Goal: Task Accomplishment & Management: Manage account settings

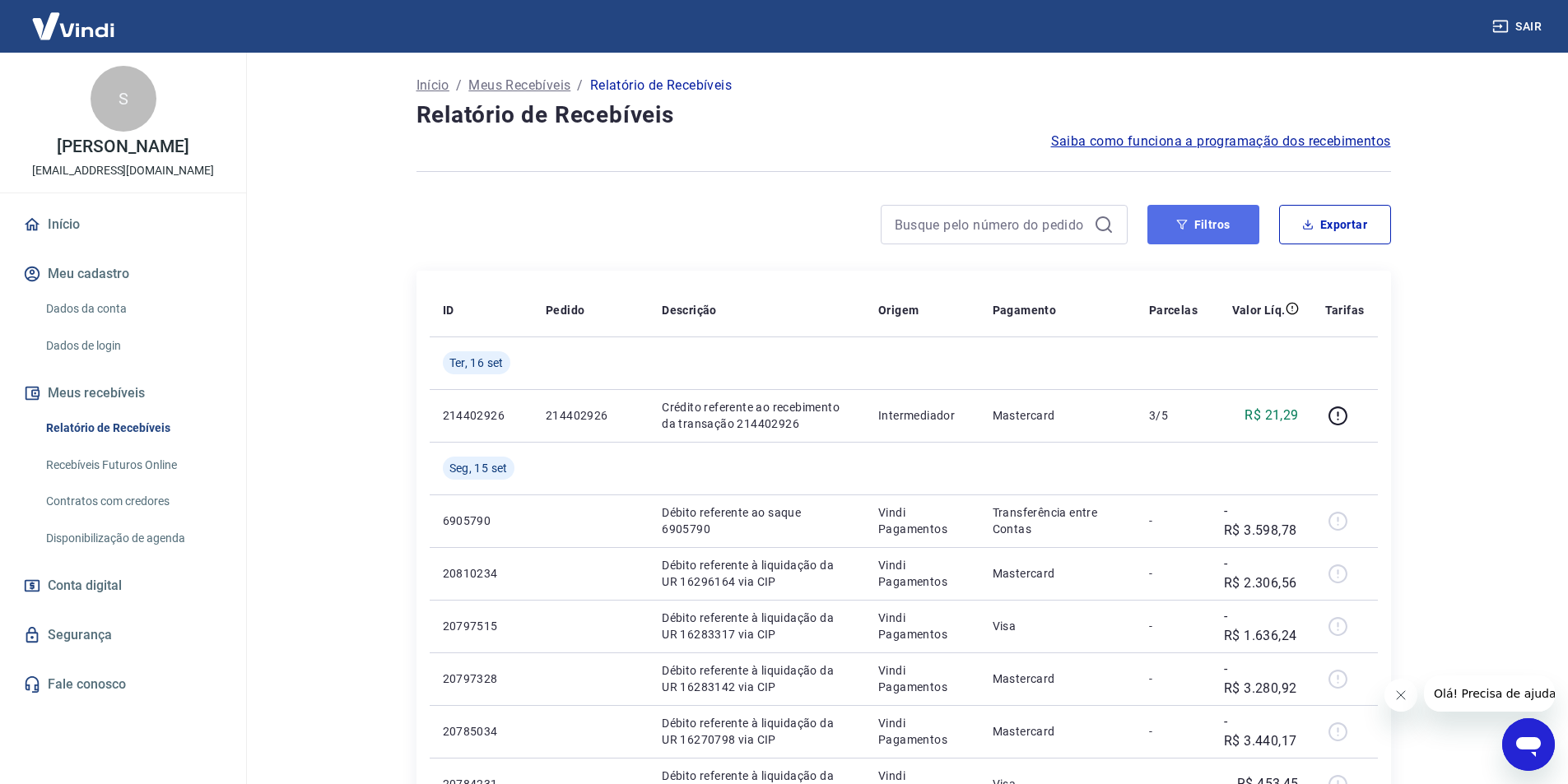
click at [1221, 231] on button "Filtros" at bounding box center [1203, 224] width 112 height 39
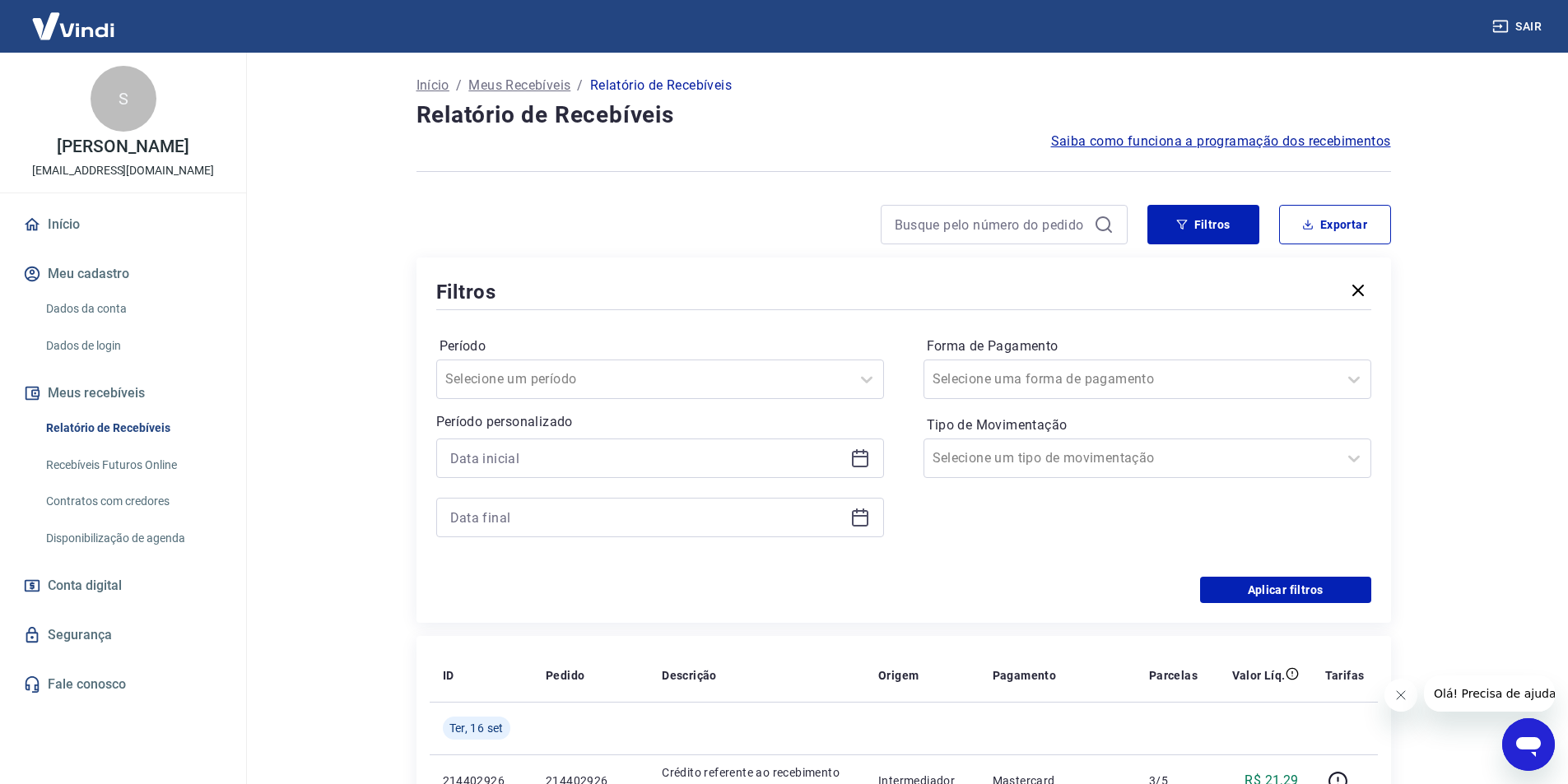
click at [584, 470] on div at bounding box center [660, 458] width 448 height 39
drag, startPoint x: 617, startPoint y: 426, endPoint x: 603, endPoint y: 467, distance: 43.3
click at [612, 453] on div "Período personalizado" at bounding box center [660, 475] width 448 height 125
click at [600, 473] on div at bounding box center [660, 458] width 448 height 39
click at [603, 457] on input at bounding box center [647, 458] width 393 height 24
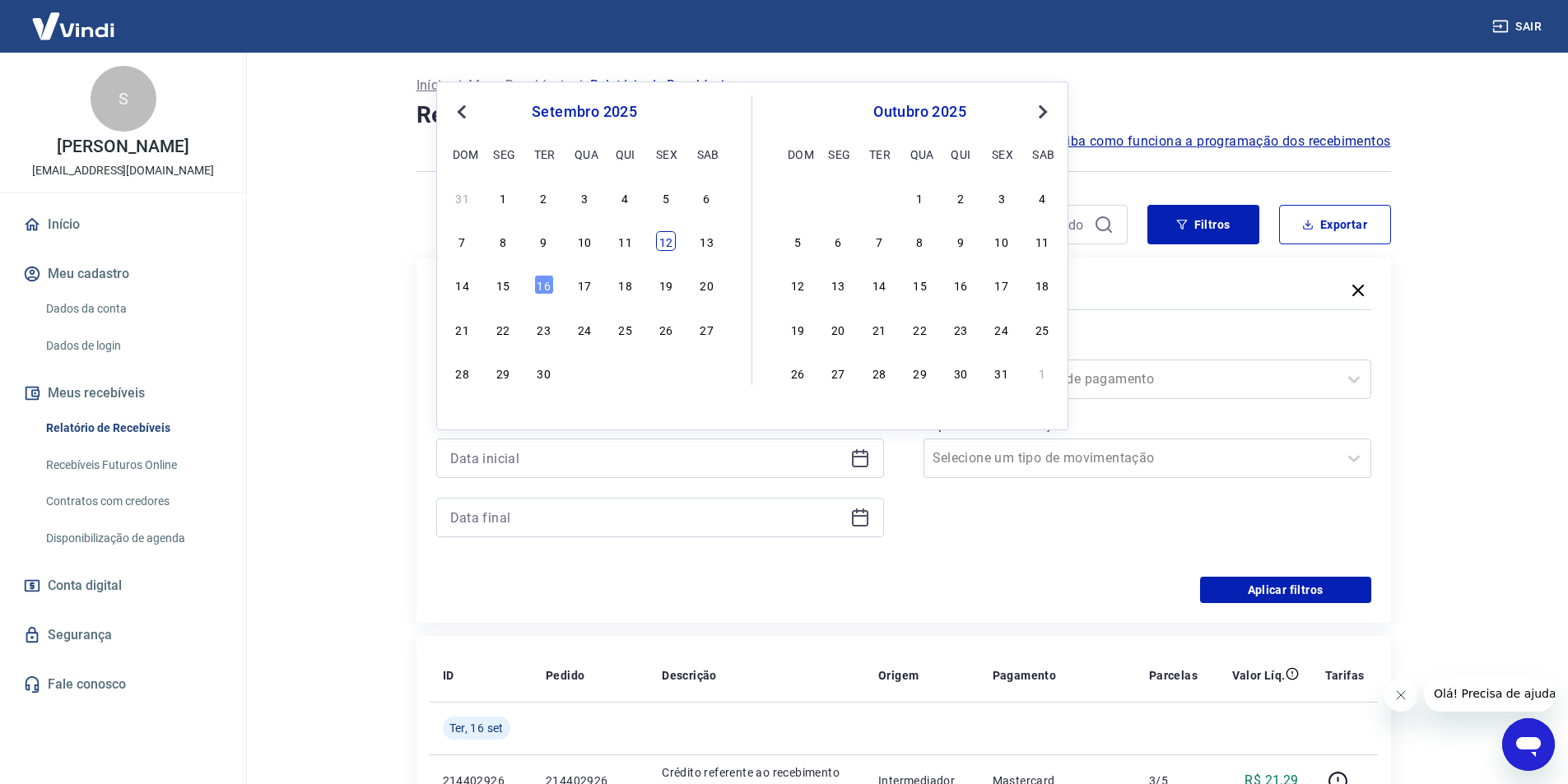
click at [669, 242] on div "12" at bounding box center [665, 240] width 20 height 20
type input "[DATE]"
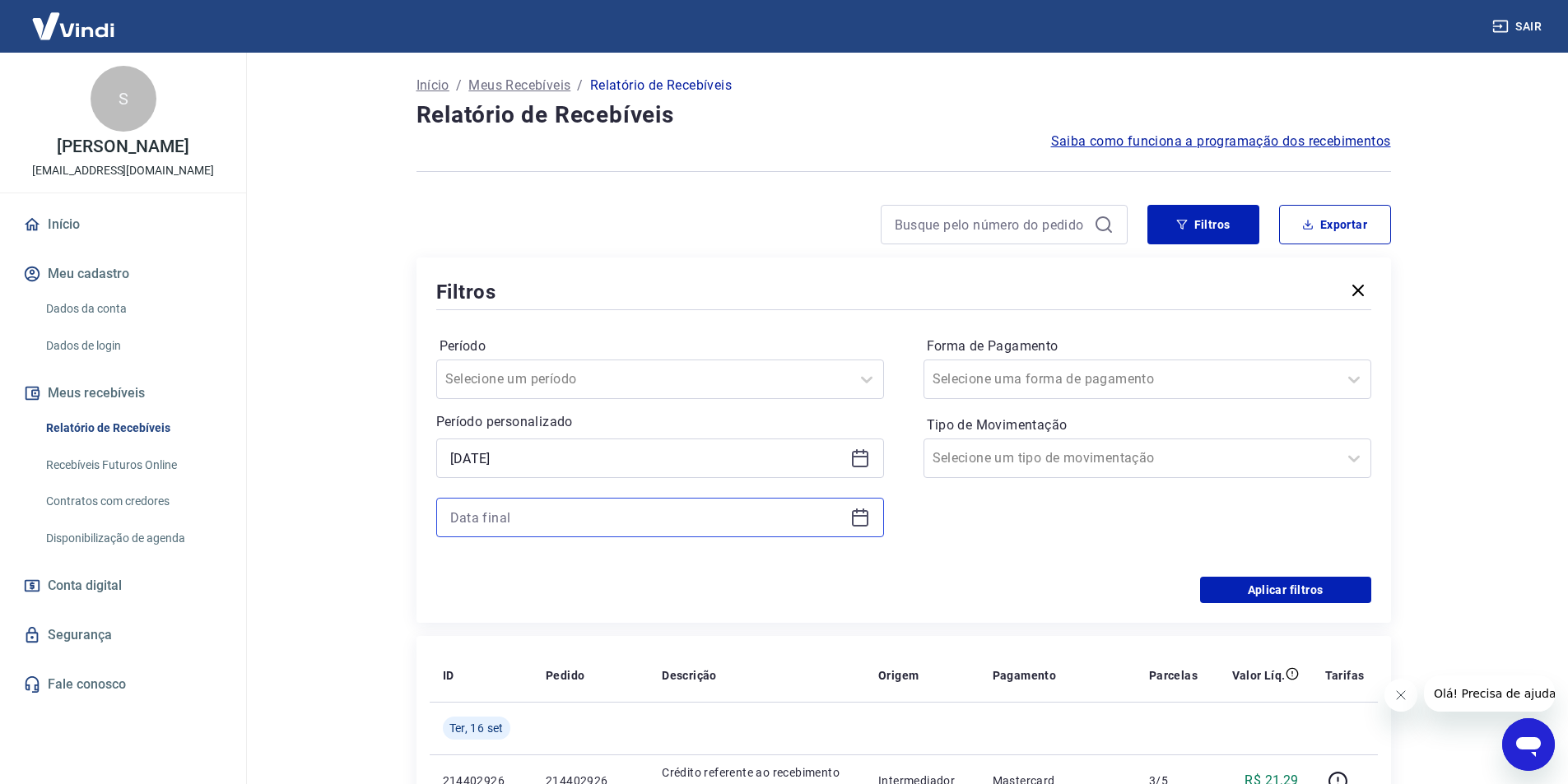
click at [556, 523] on input at bounding box center [647, 517] width 393 height 24
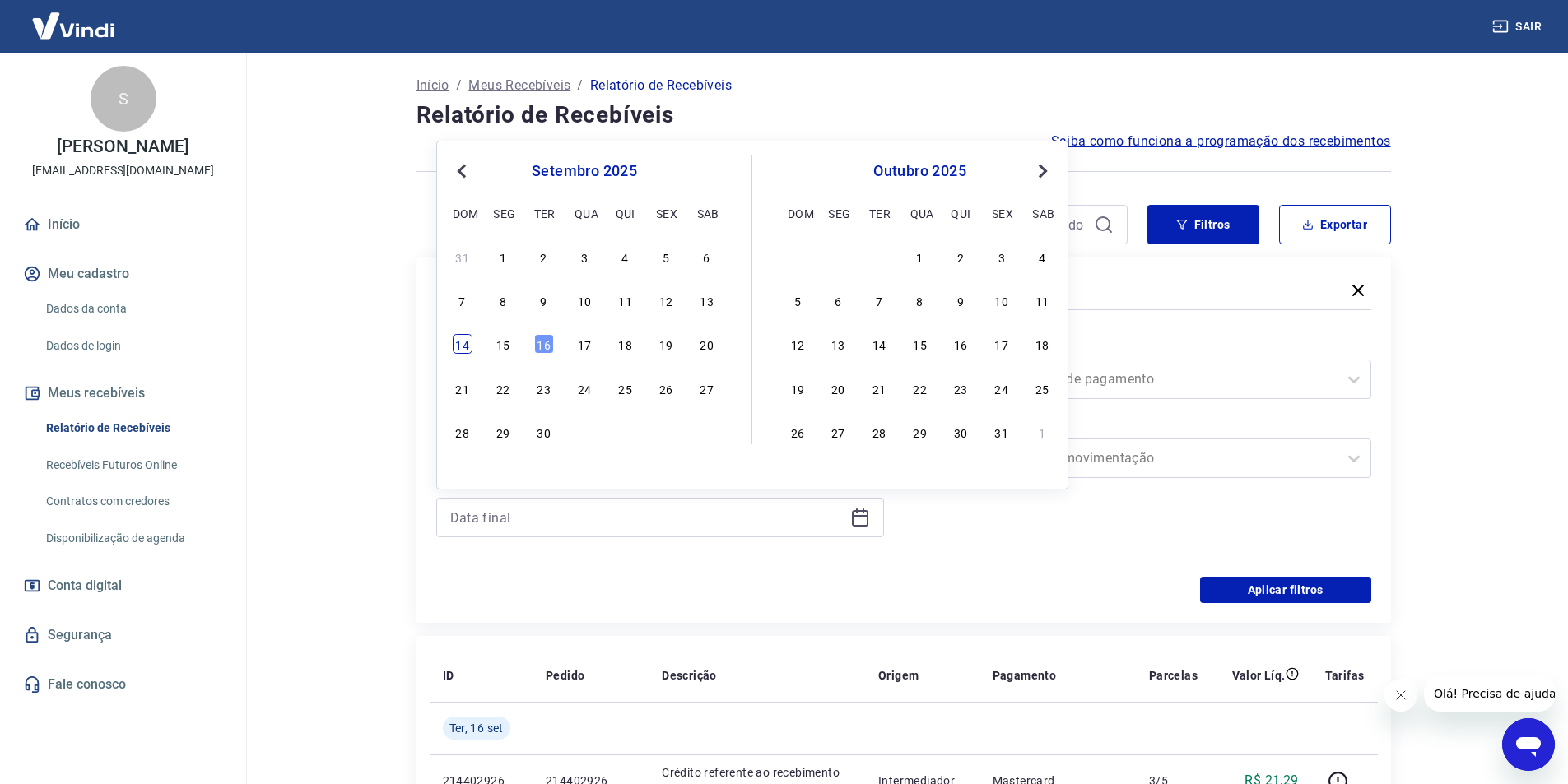
click at [461, 342] on div "14" at bounding box center [462, 344] width 20 height 20
type input "[DATE]"
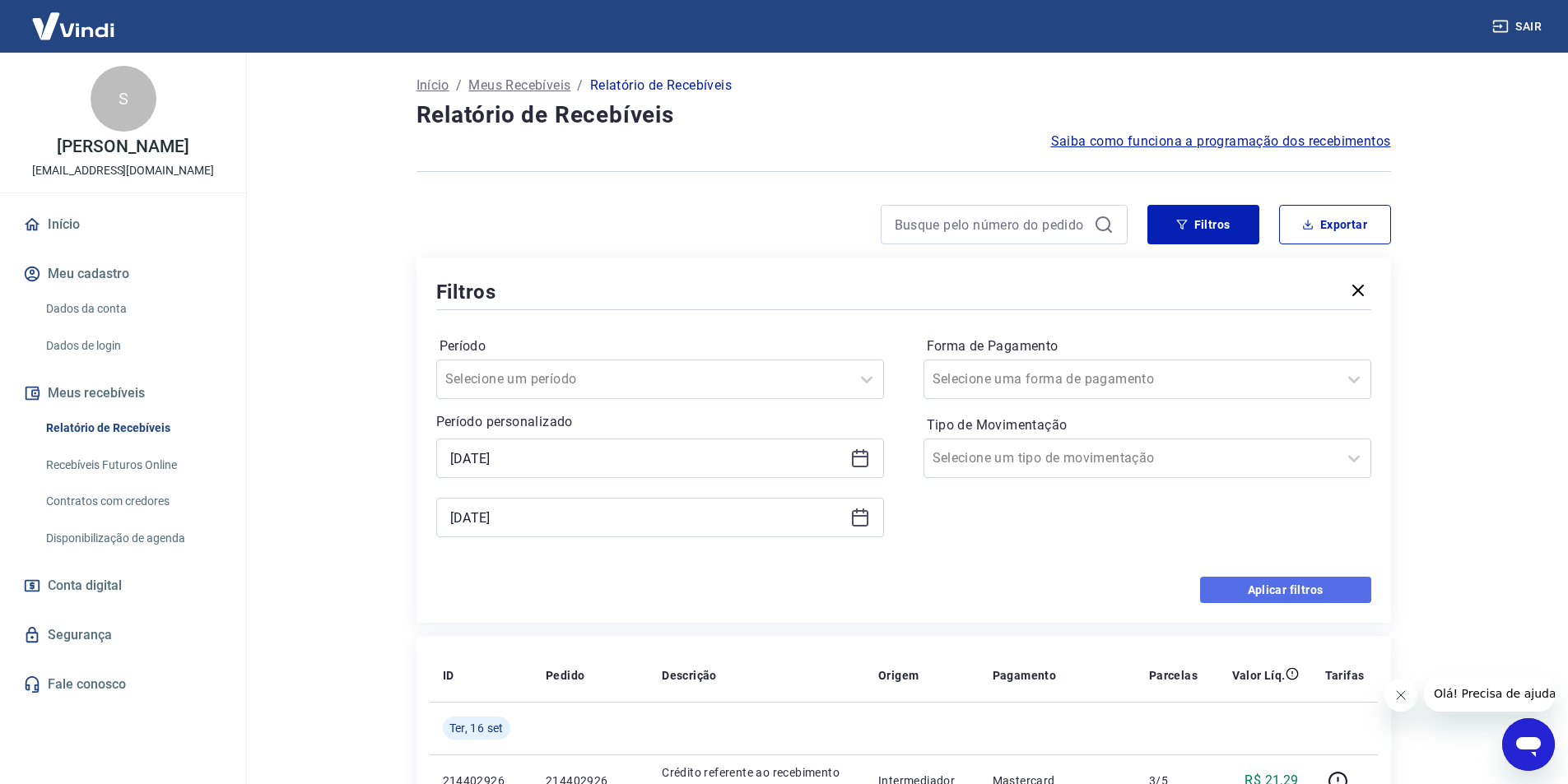
click at [1328, 590] on button "Aplicar filtros" at bounding box center [1286, 589] width 171 height 26
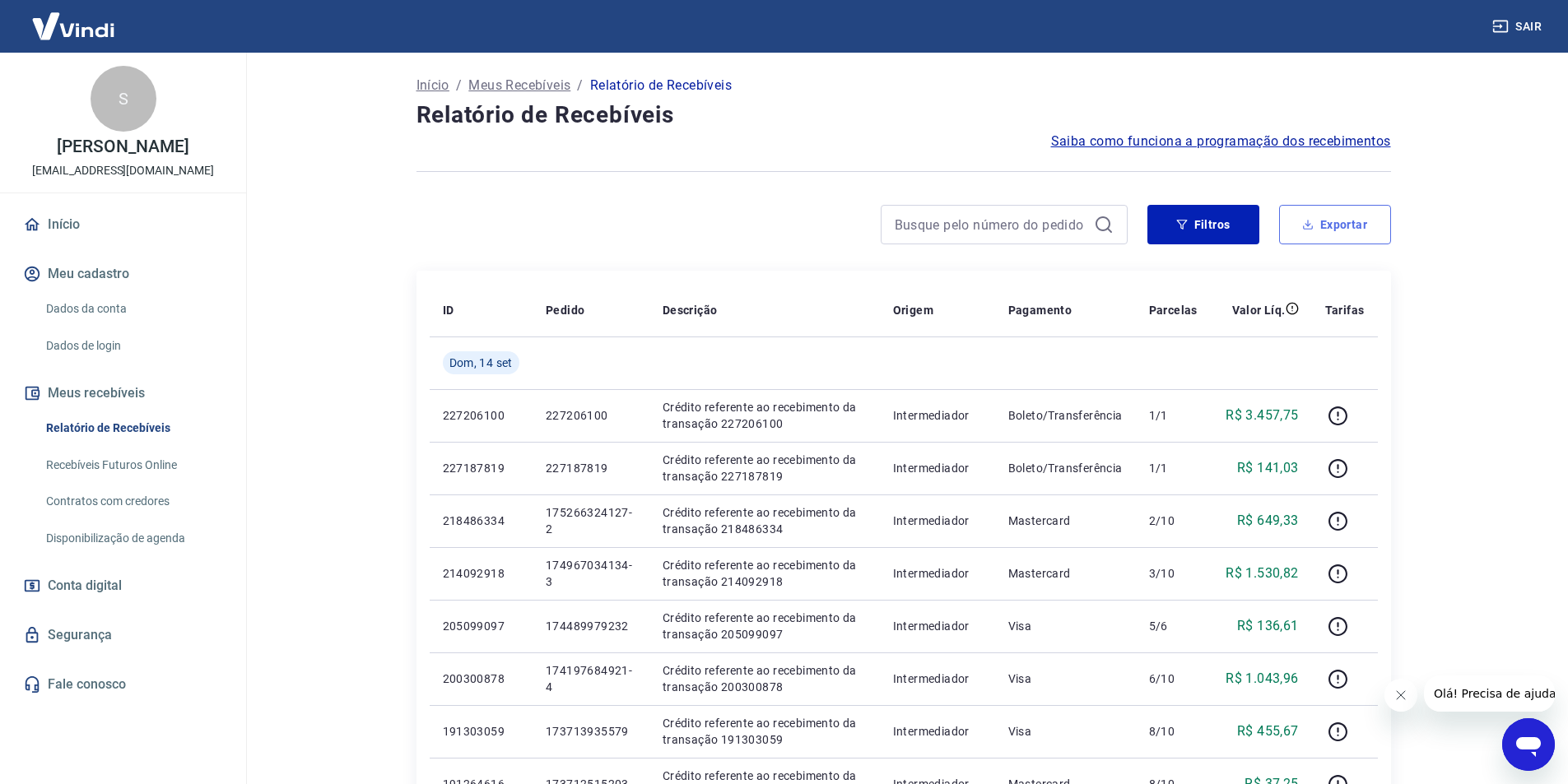
click at [1363, 217] on button "Exportar" at bounding box center [1335, 224] width 112 height 39
type input "[DATE]"
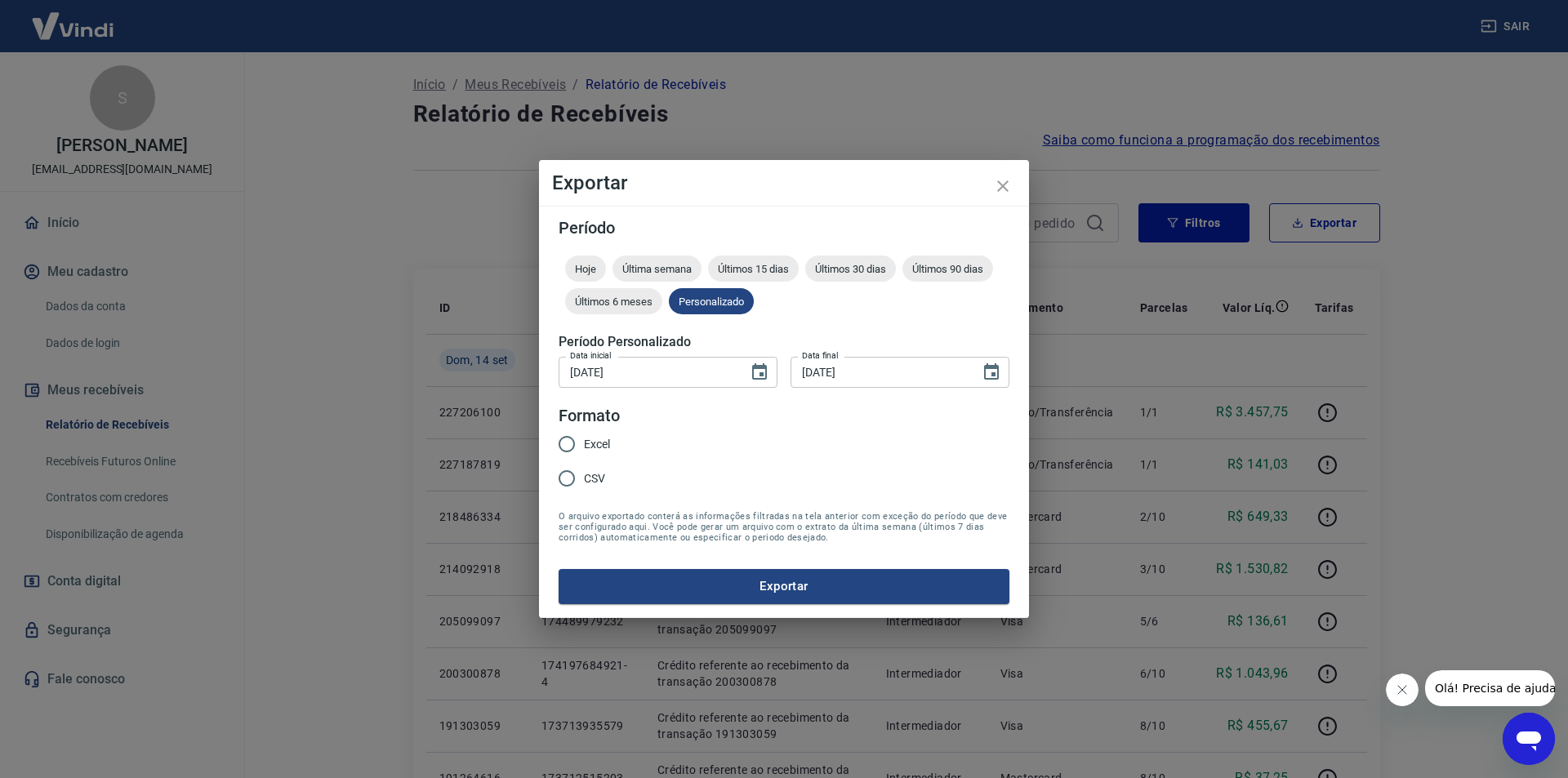
click at [586, 451] on span "Excel" at bounding box center [597, 444] width 26 height 18
click at [584, 451] on input "Excel" at bounding box center [566, 444] width 34 height 34
radio input "true"
click at [765, 588] on button "Exportar" at bounding box center [784, 586] width 451 height 34
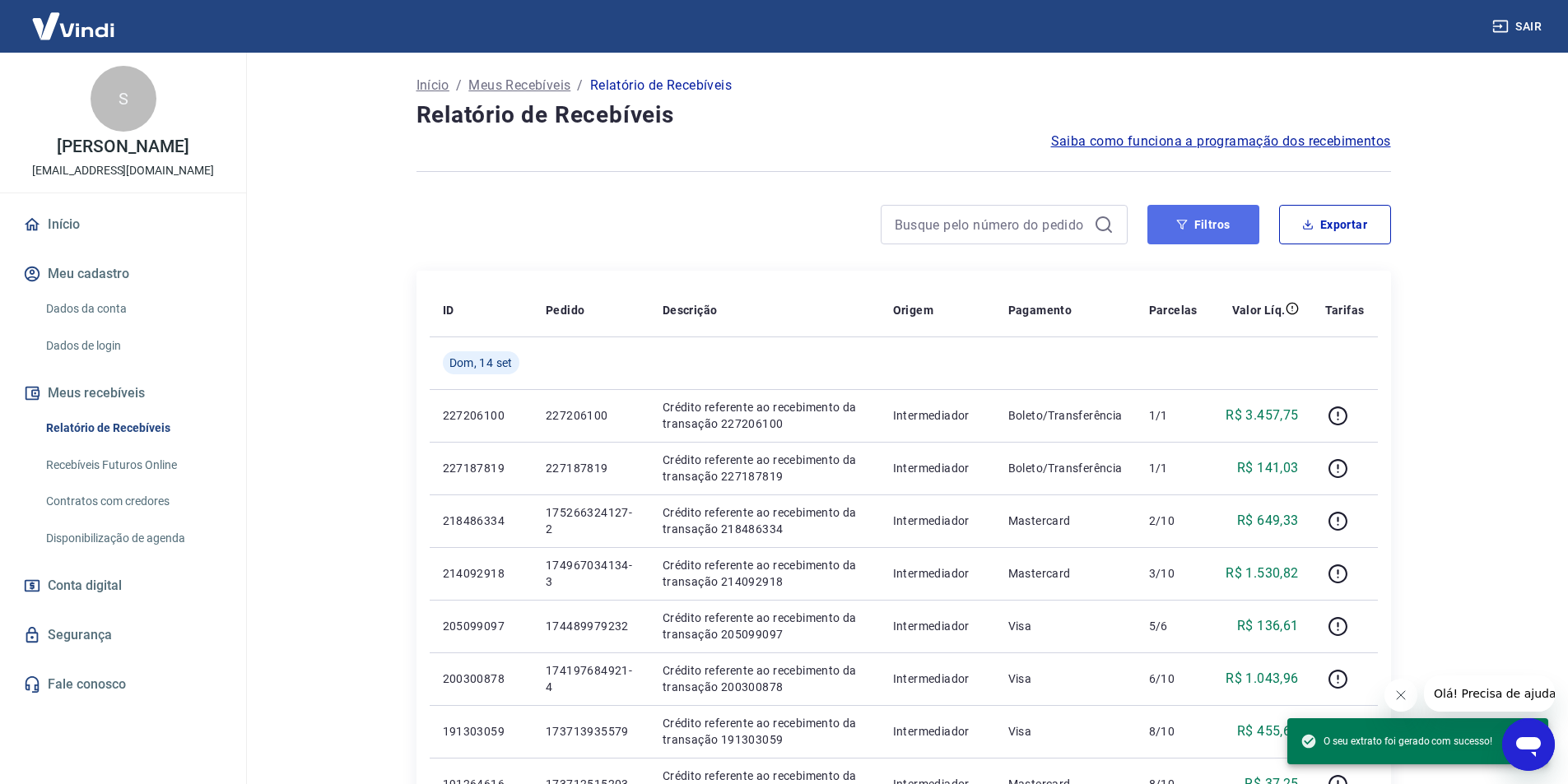
click at [1181, 223] on icon "button" at bounding box center [1181, 224] width 11 height 11
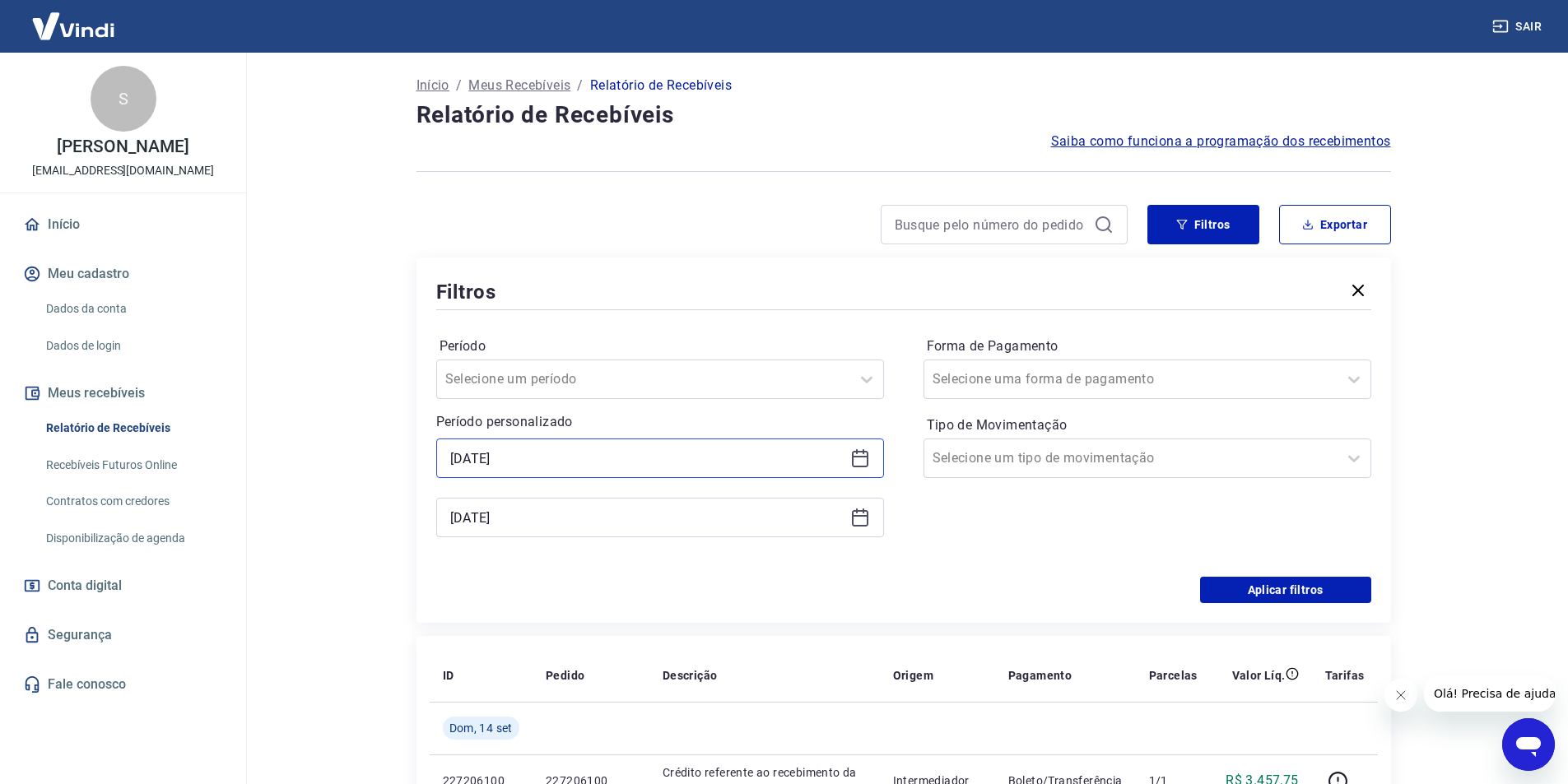
drag, startPoint x: 671, startPoint y: 468, endPoint x: 674, endPoint y: 458, distance: 10.4
click at [673, 463] on input "[DATE]" at bounding box center [647, 458] width 393 height 24
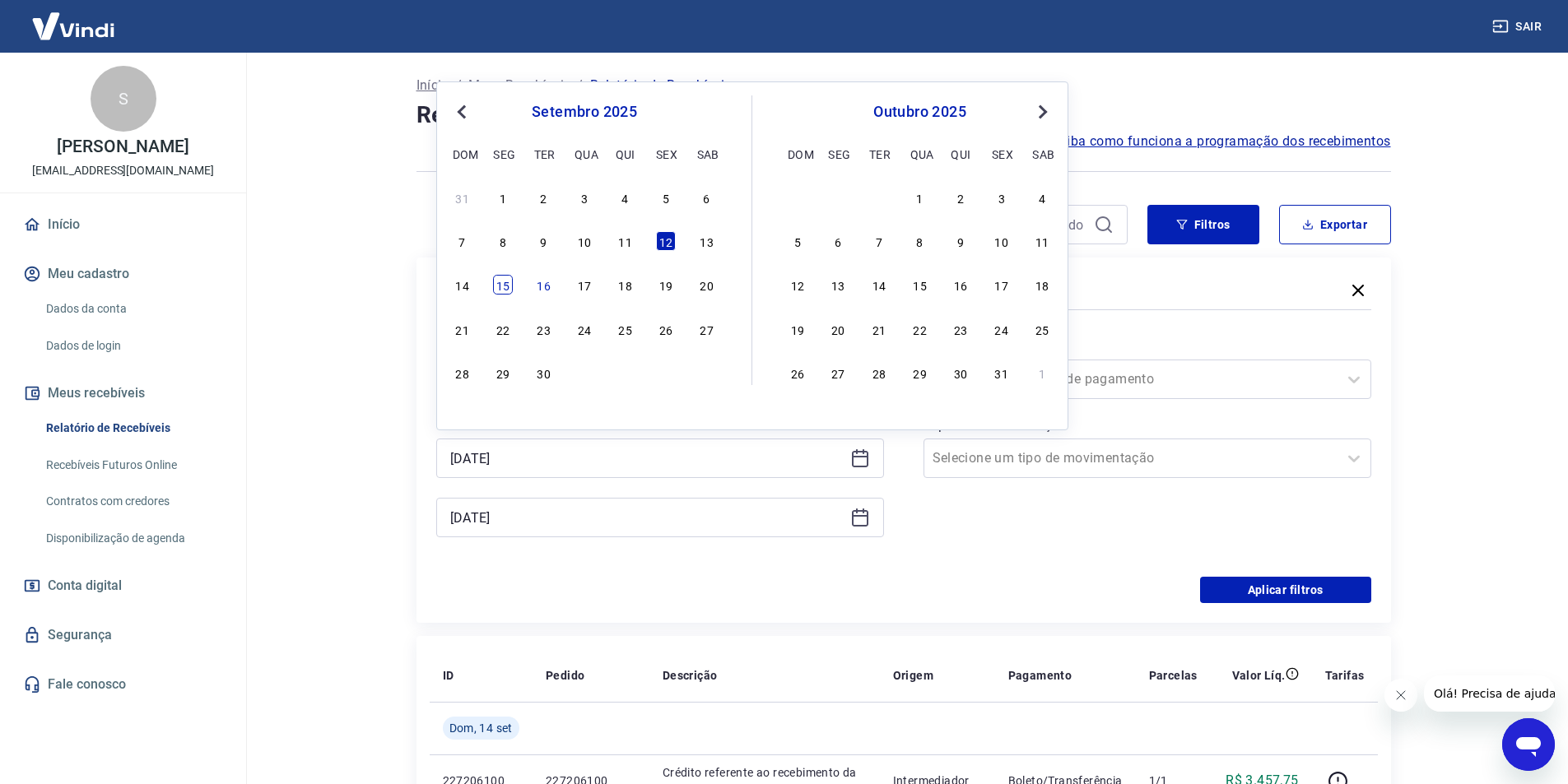
click at [506, 285] on div "15" at bounding box center [502, 284] width 20 height 20
type input "[DATE]"
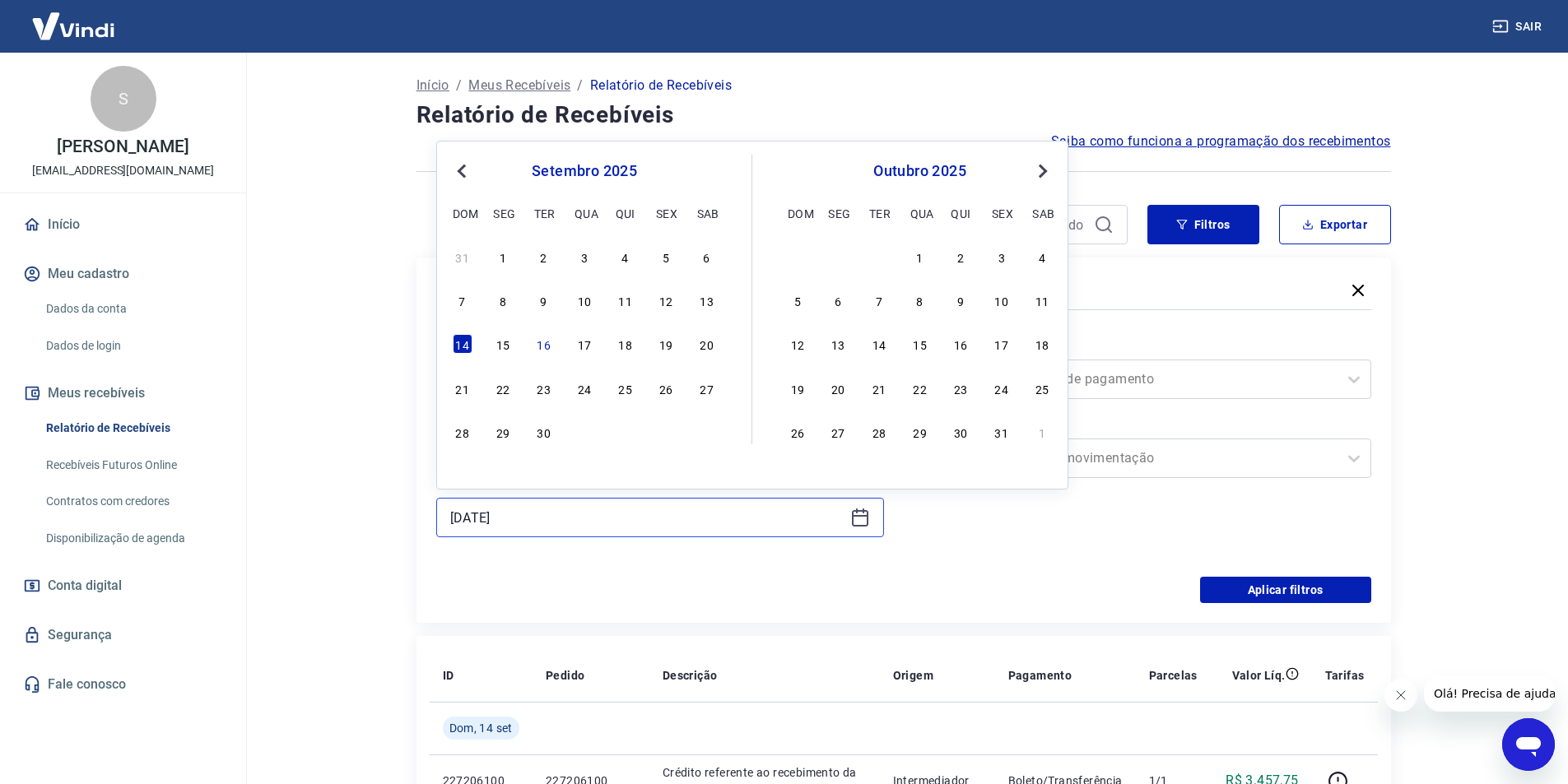
click at [545, 511] on input "[DATE]" at bounding box center [647, 517] width 393 height 24
click at [510, 344] on div "15" at bounding box center [502, 344] width 20 height 20
type input "[DATE]"
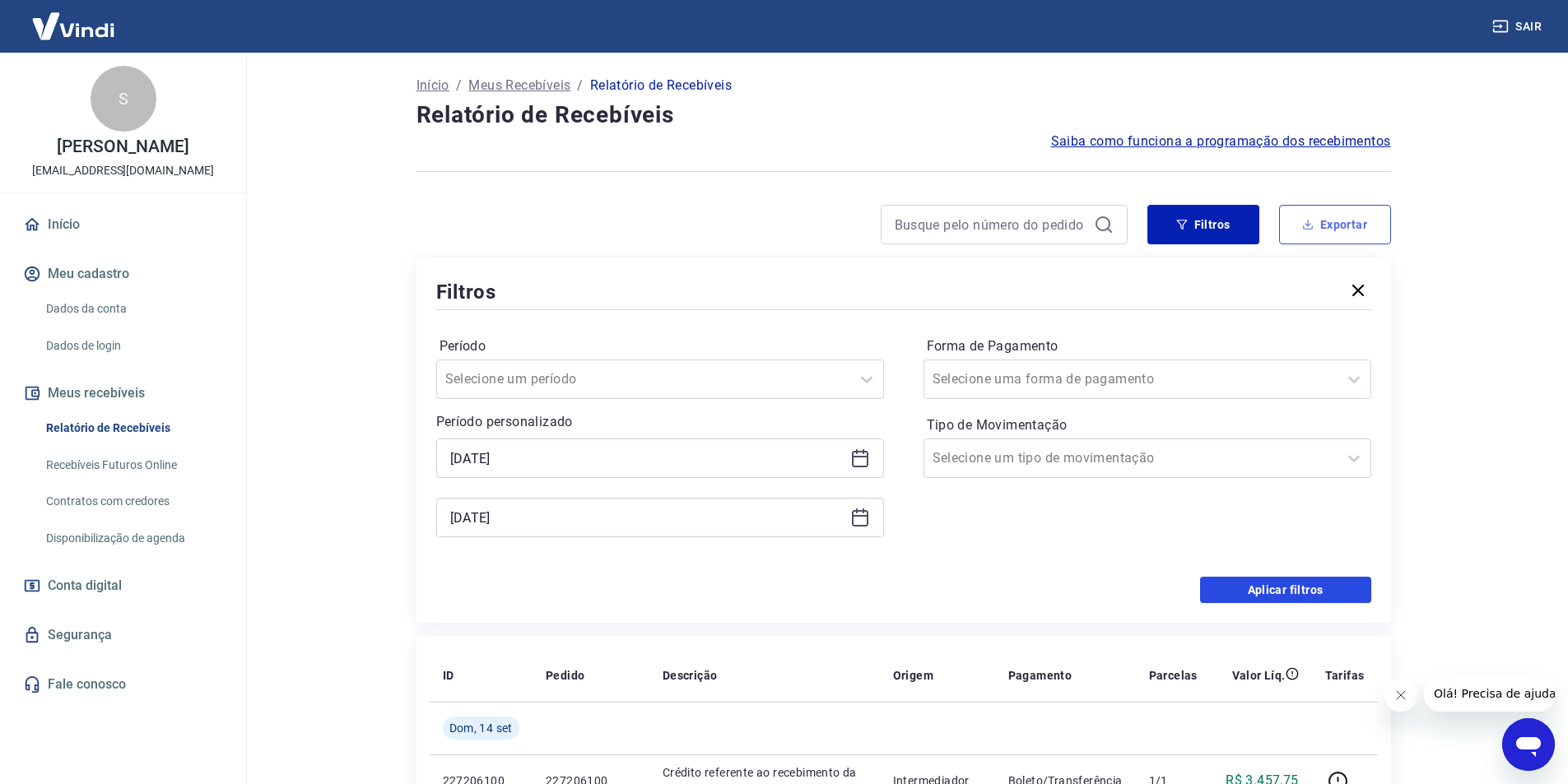
drag, startPoint x: 1280, startPoint y: 590, endPoint x: 1352, endPoint y: 231, distance: 366.1
click at [1276, 587] on button "Aplicar filtros" at bounding box center [1286, 589] width 171 height 26
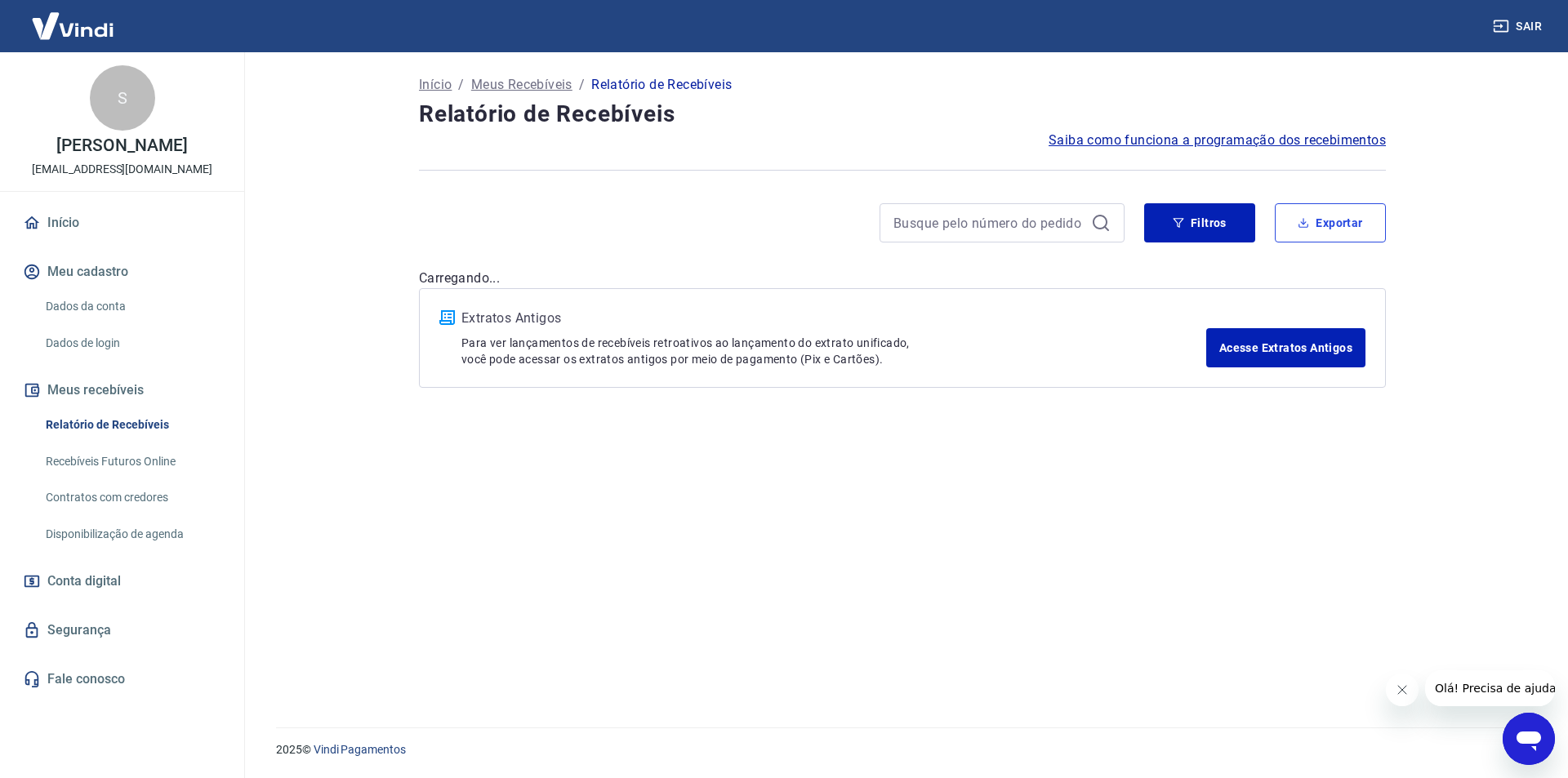
click at [1335, 222] on button "Exportar" at bounding box center [1330, 223] width 111 height 39
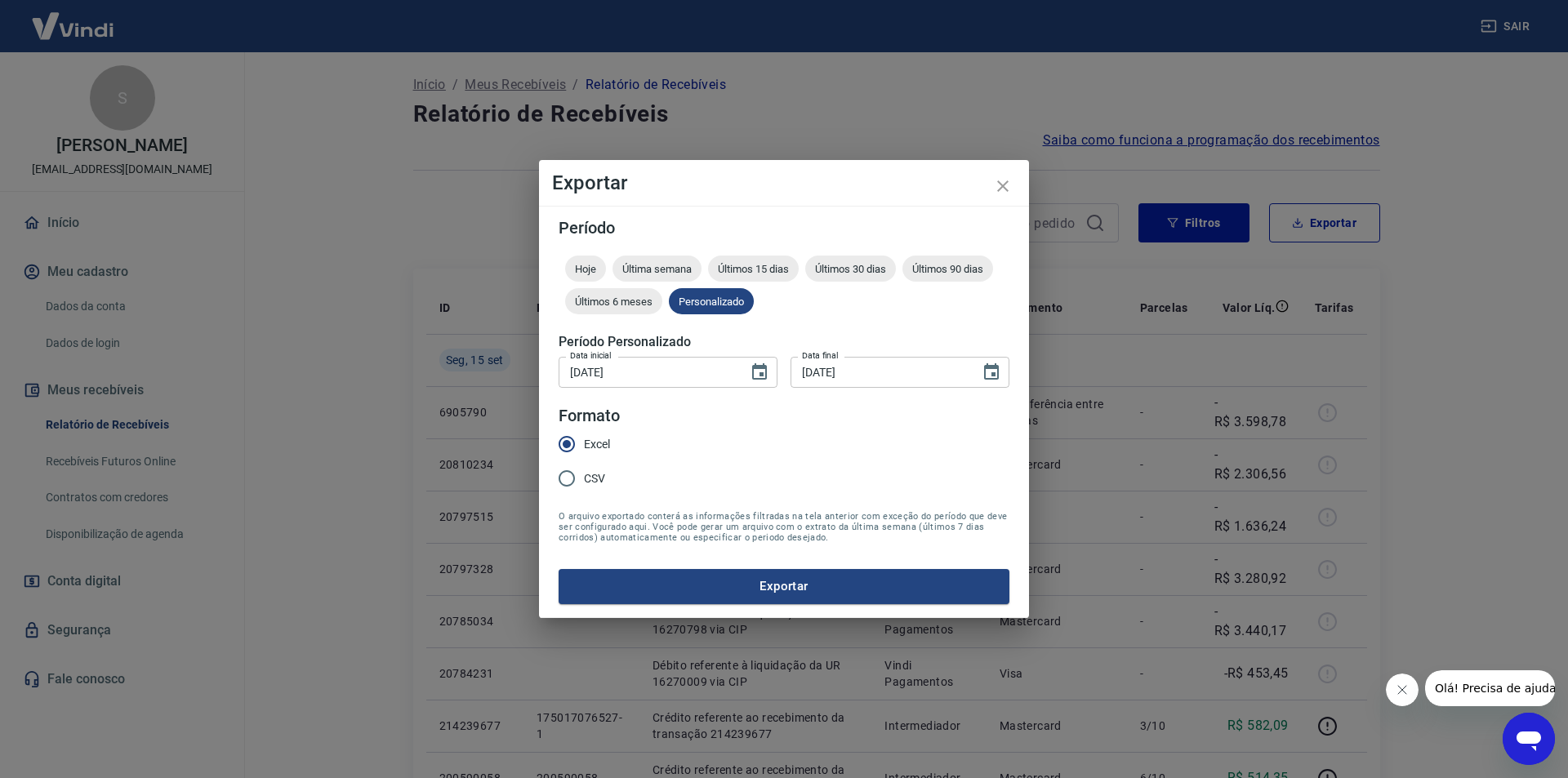
type input "[DATE]"
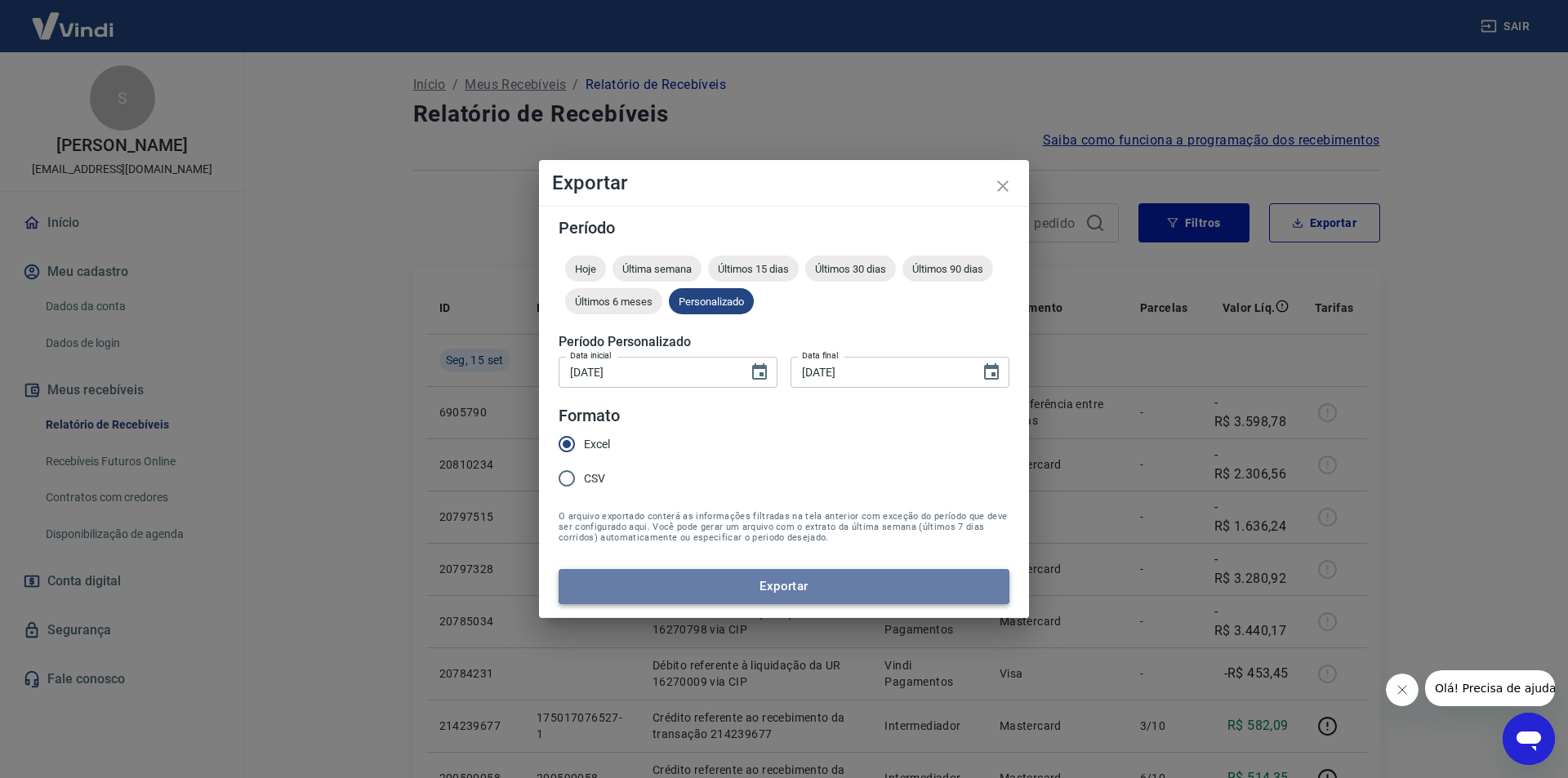
click at [767, 577] on button "Exportar" at bounding box center [784, 586] width 451 height 34
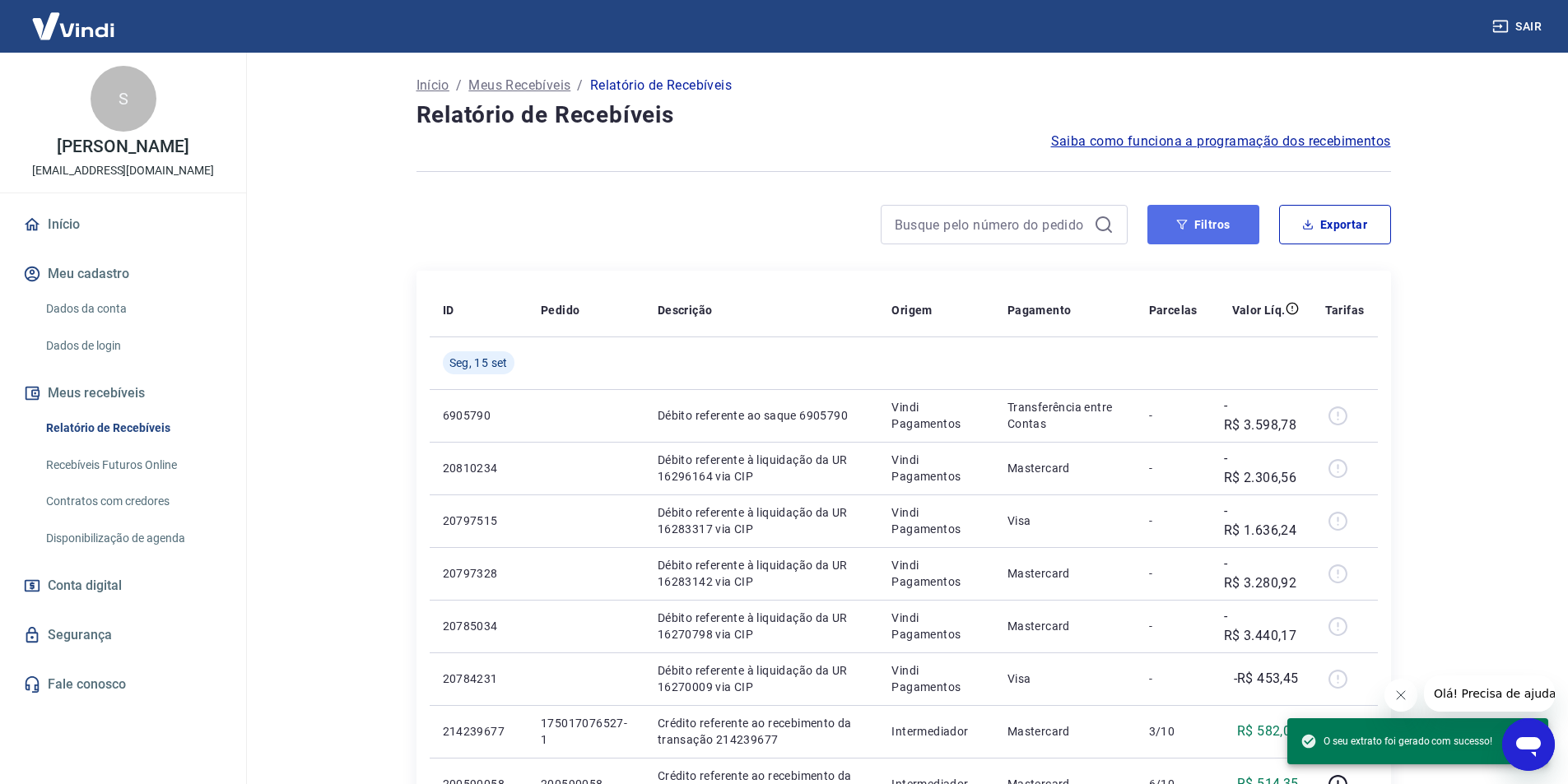
click at [1234, 227] on button "Filtros" at bounding box center [1203, 224] width 112 height 39
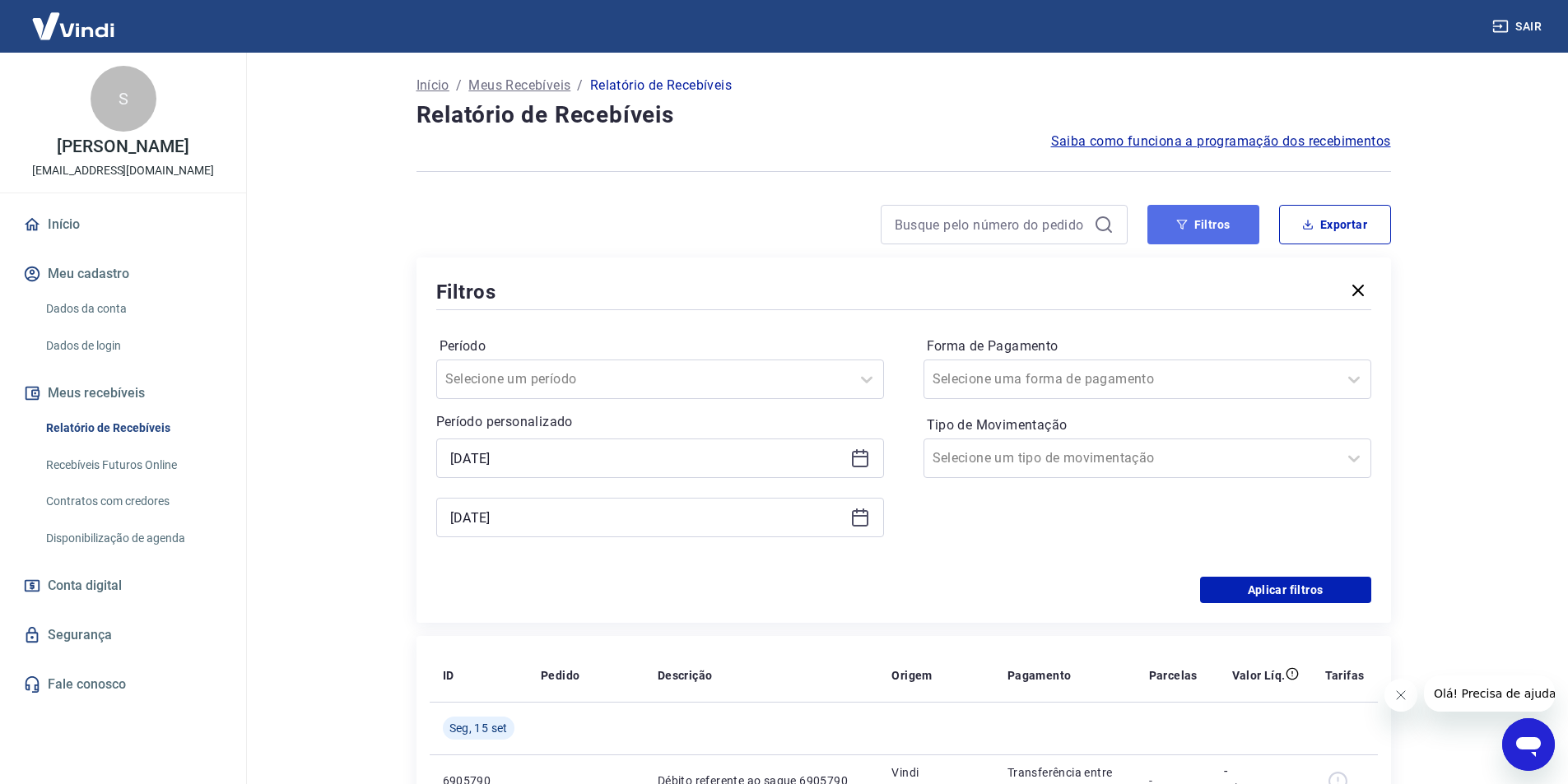
click at [1147, 205] on button "Filtros" at bounding box center [1203, 224] width 112 height 39
